Goal: Task Accomplishment & Management: Manage account settings

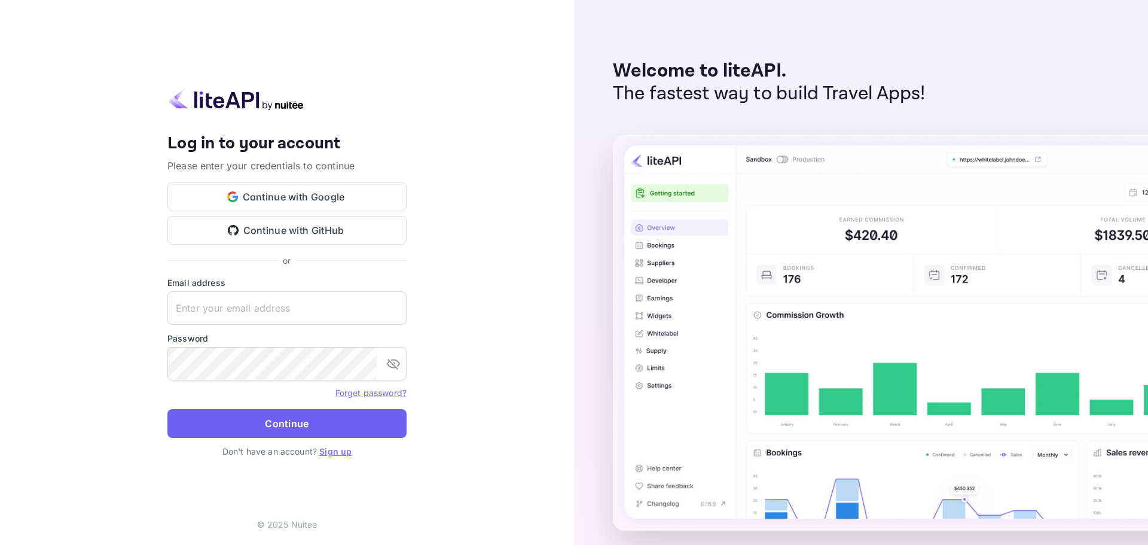
type input "[EMAIL_ADDRESS][DOMAIN_NAME]"
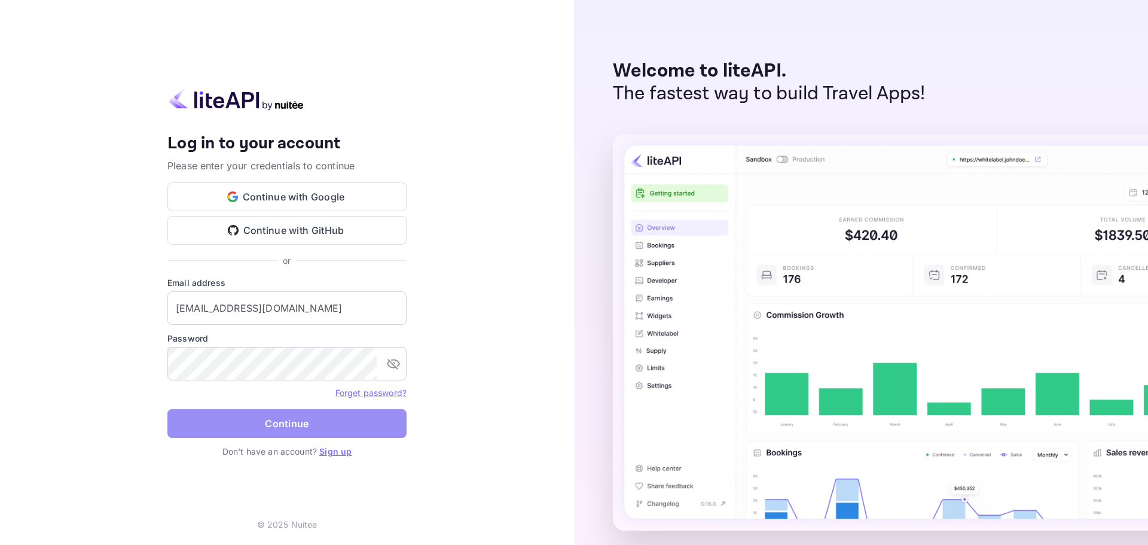
click at [309, 426] on button "Continue" at bounding box center [286, 423] width 239 height 29
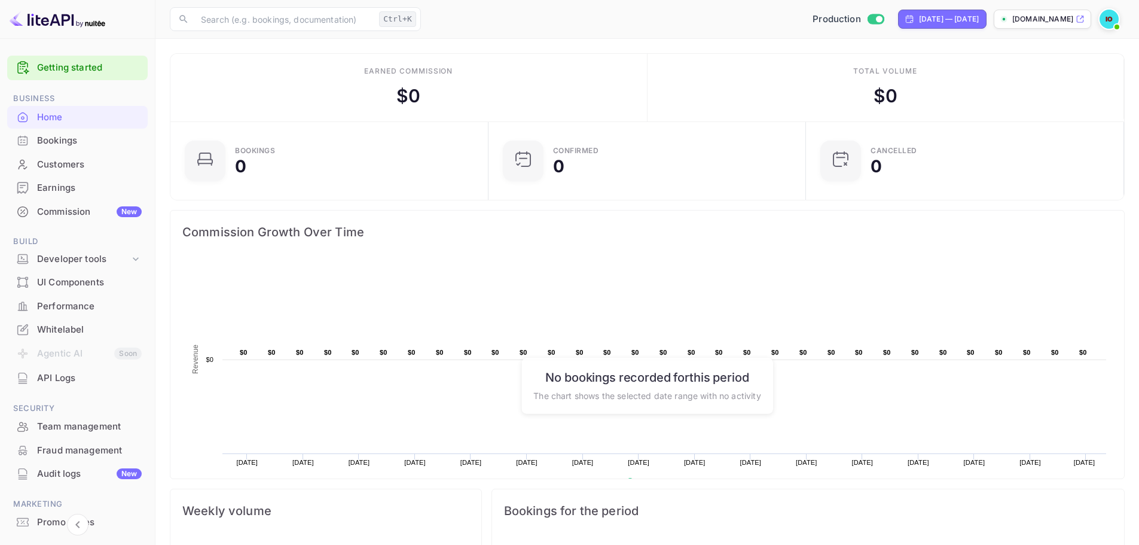
scroll to position [56, 0]
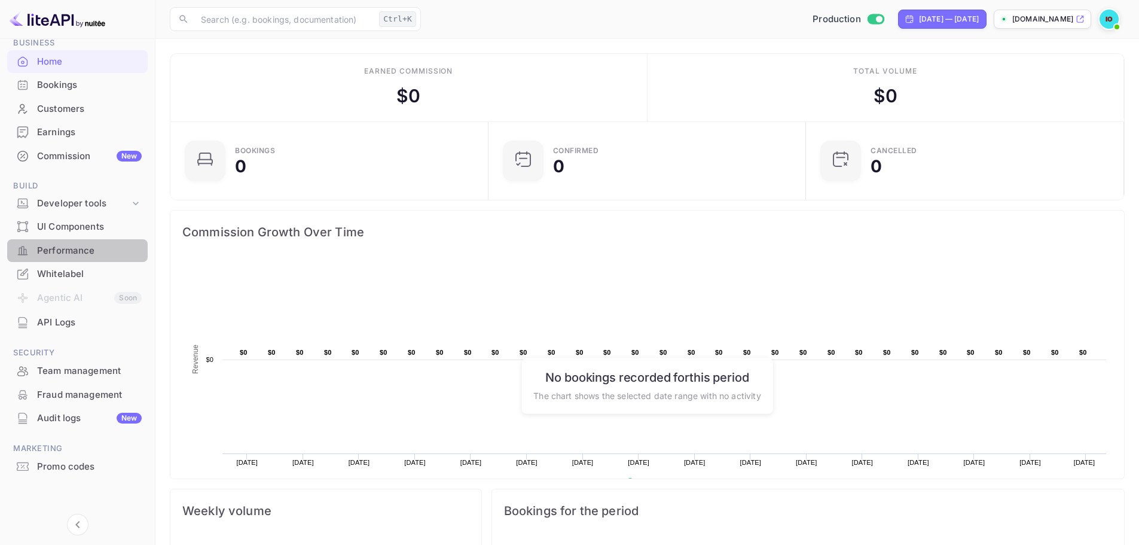
click at [110, 240] on div "Performance" at bounding box center [77, 250] width 141 height 23
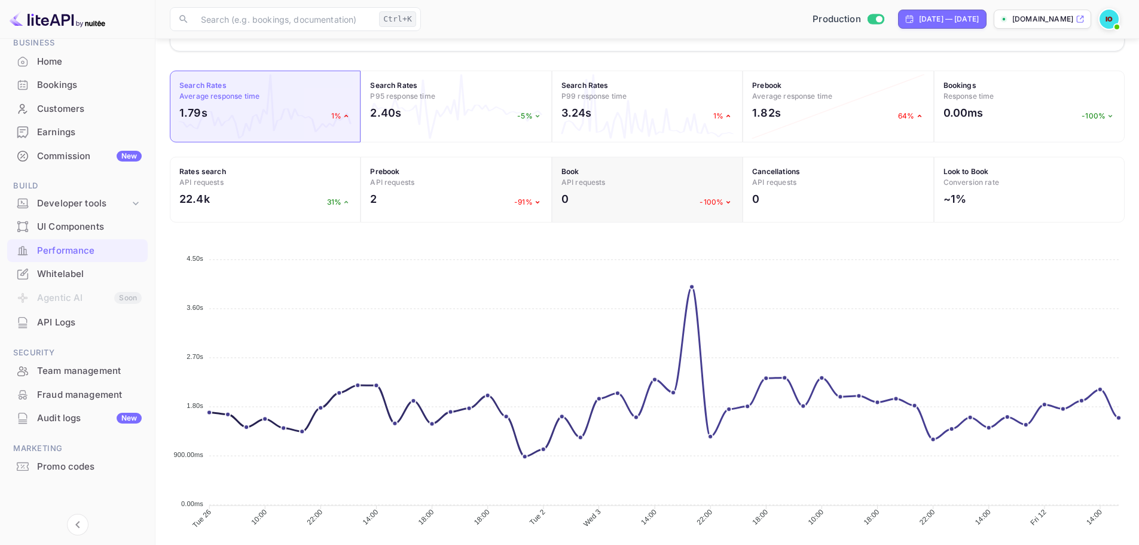
scroll to position [387, 0]
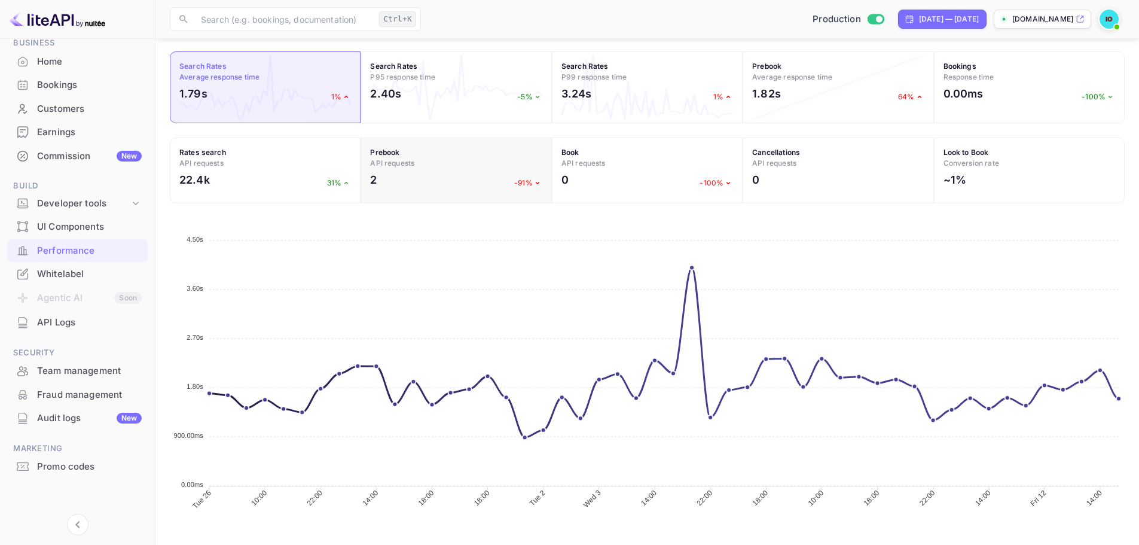
click at [508, 175] on div "2 -91%" at bounding box center [456, 183] width 172 height 22
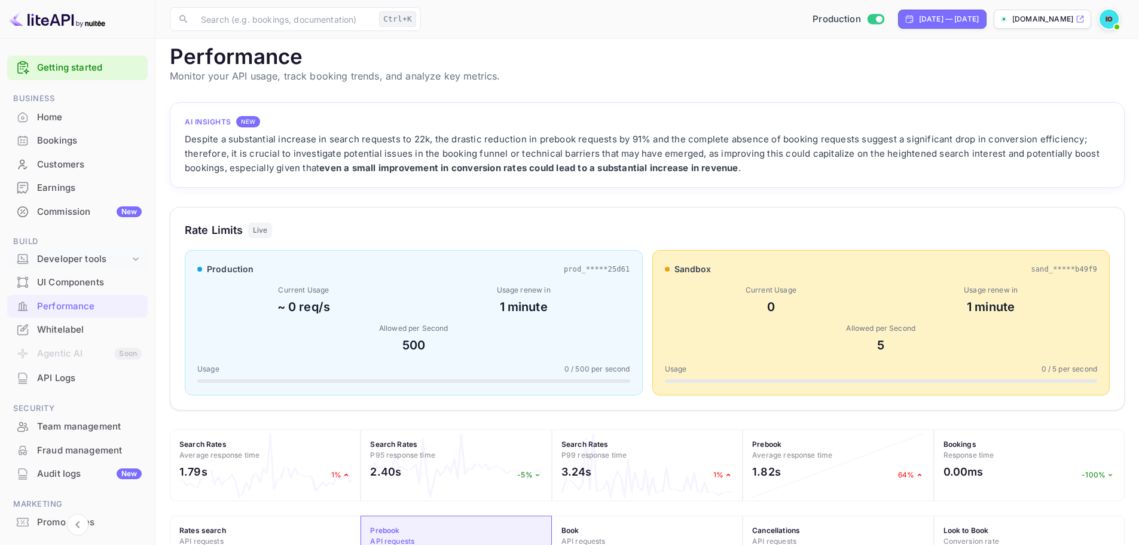
scroll to position [0, 0]
click at [68, 185] on div "Earnings" at bounding box center [89, 188] width 105 height 14
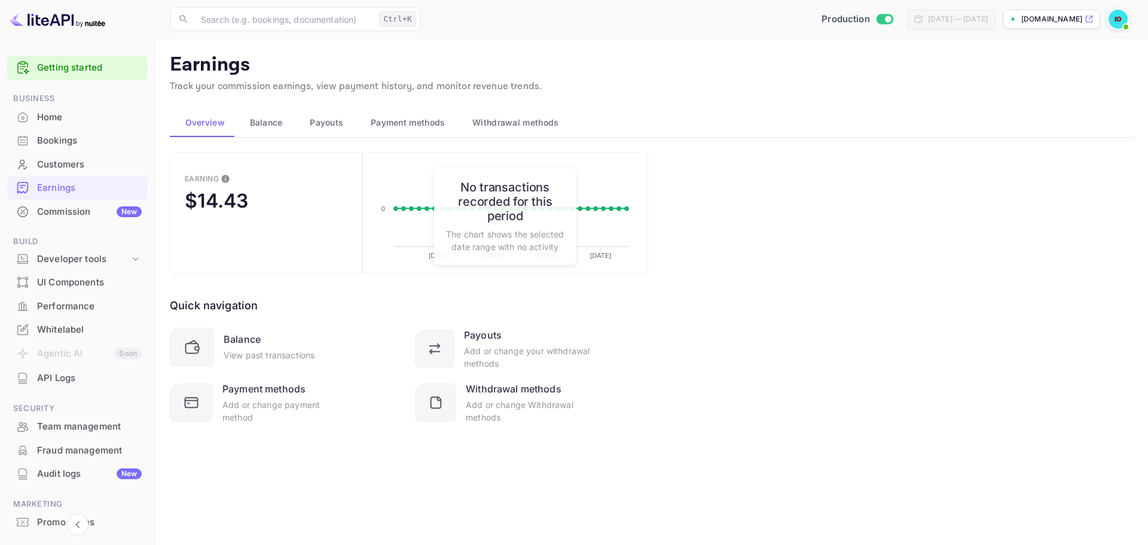
click at [747, 312] on div "Earning $14.43 Created with Highcharts 10.3.3 [DATE] [DATE] [DATE] [DATE] 0 No …" at bounding box center [652, 302] width 964 height 301
click at [262, 124] on span "Balance" at bounding box center [266, 122] width 33 height 14
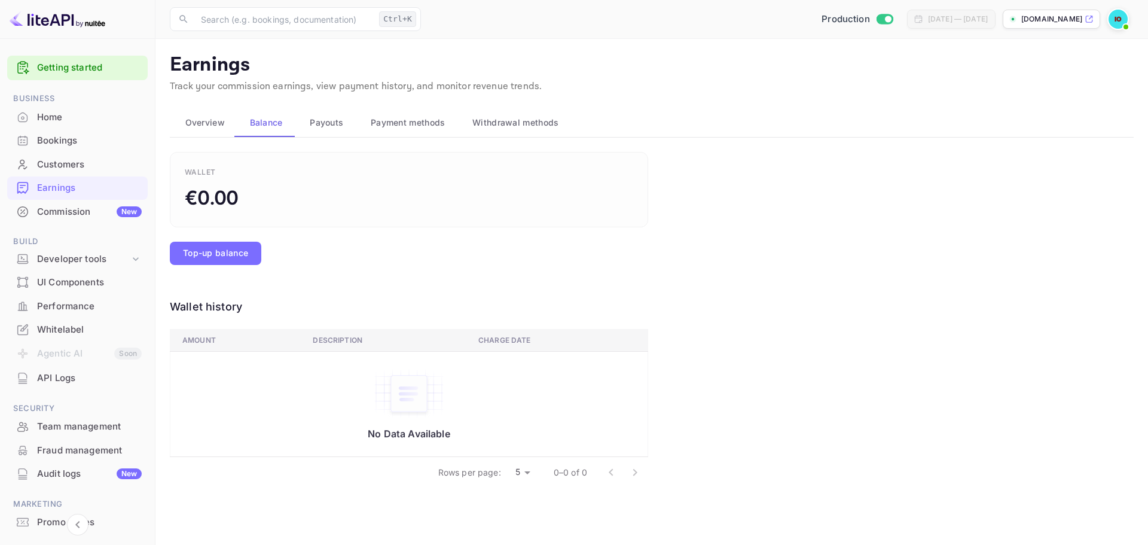
click at [337, 120] on span "Payouts" at bounding box center [326, 122] width 33 height 14
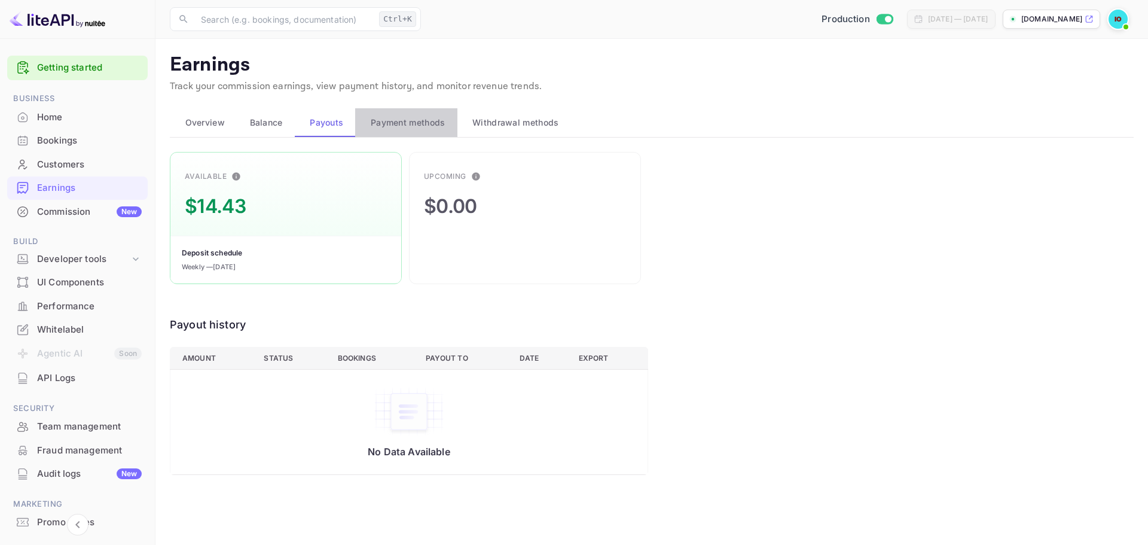
click at [409, 118] on span "Payment methods" at bounding box center [408, 122] width 75 height 14
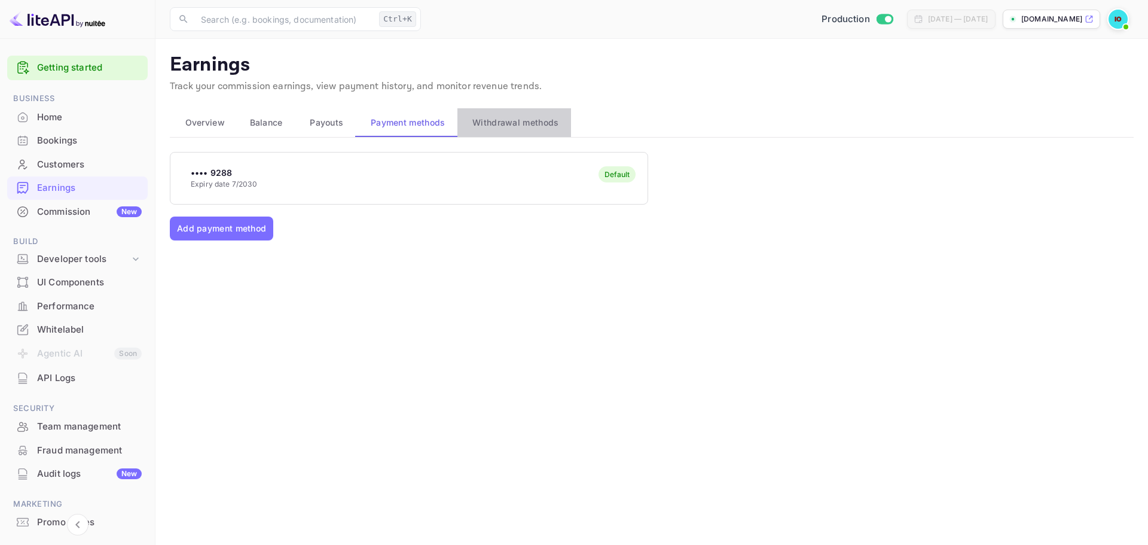
click at [496, 118] on span "Withdrawal methods" at bounding box center [515, 122] width 86 height 14
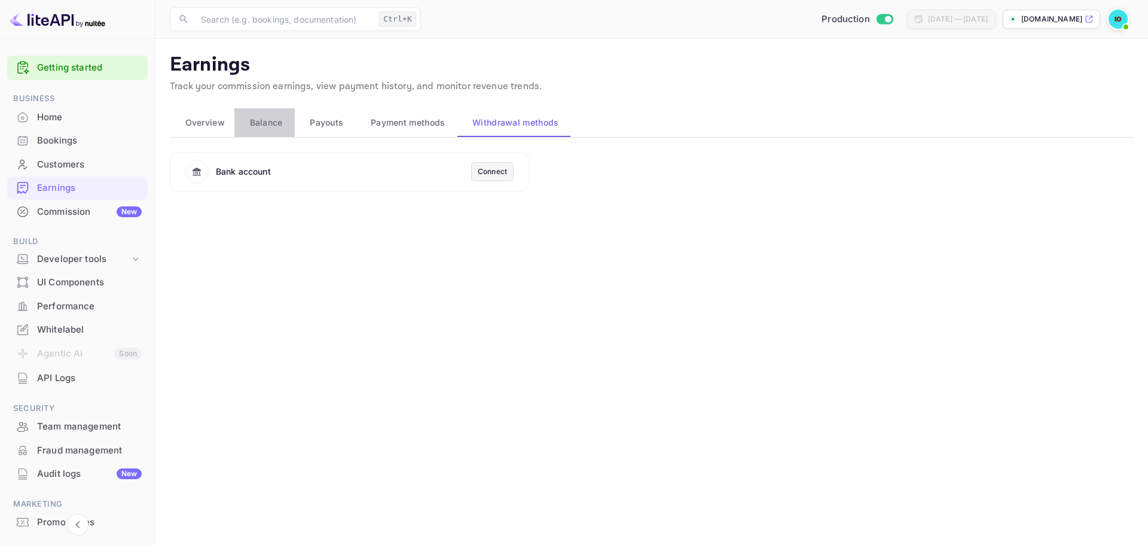
click at [292, 118] on button "Balance" at bounding box center [264, 122] width 60 height 29
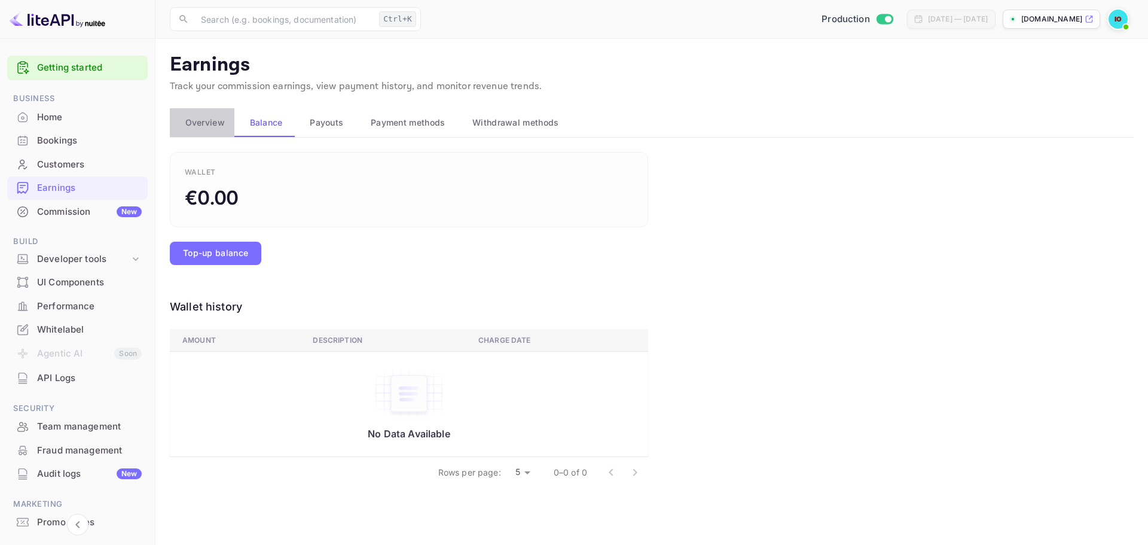
click at [208, 118] on span "Overview" at bounding box center [204, 122] width 39 height 14
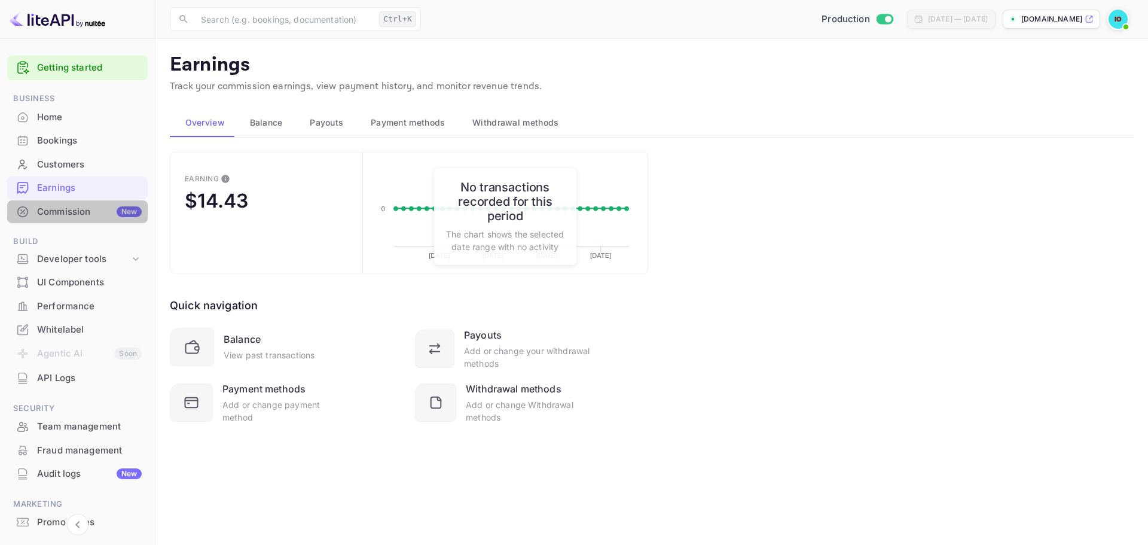
click at [98, 207] on div "Commission New" at bounding box center [89, 212] width 105 height 14
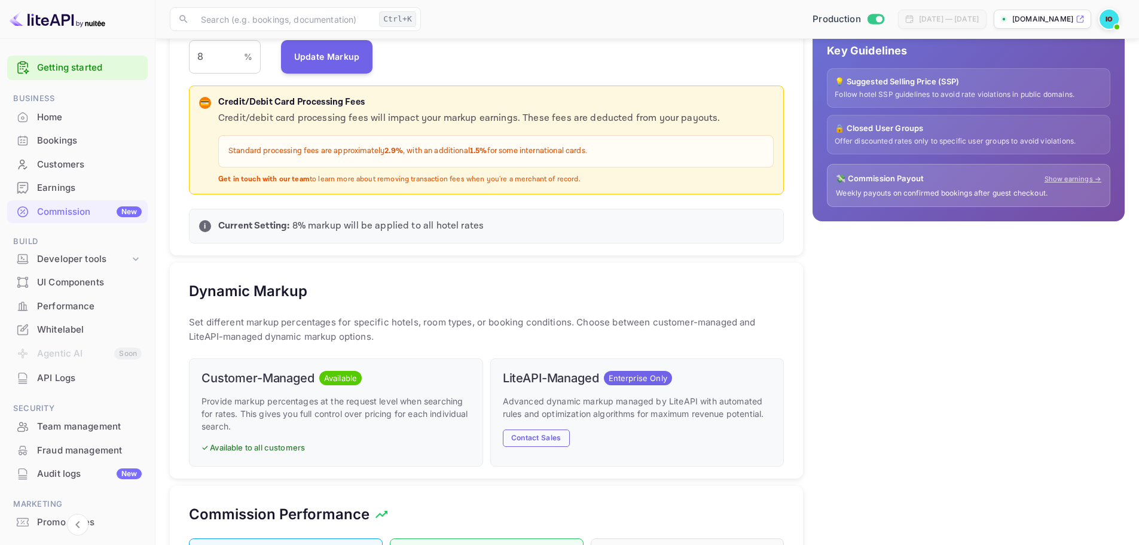
scroll to position [324, 0]
